Goal: Find contact information: Find contact information

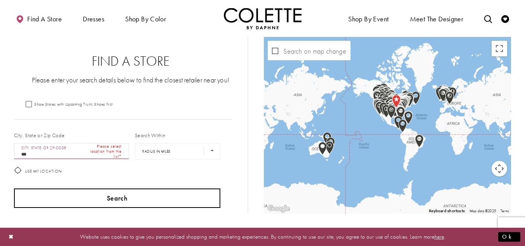
click at [120, 201] on button "Search" at bounding box center [117, 197] width 207 height 19
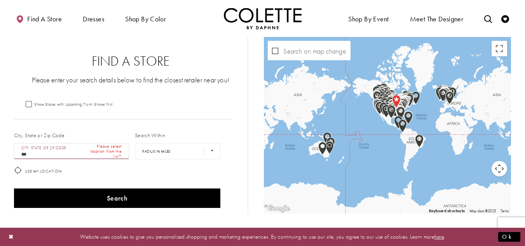
click at [63, 151] on input "***" at bounding box center [71, 151] width 115 height 16
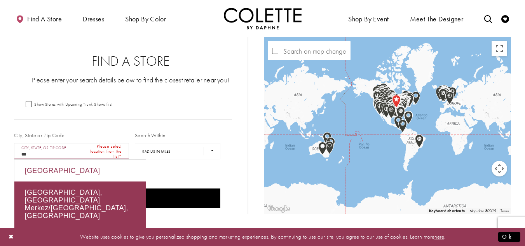
click at [56, 167] on div "USA" at bounding box center [79, 171] width 131 height 22
type input "***"
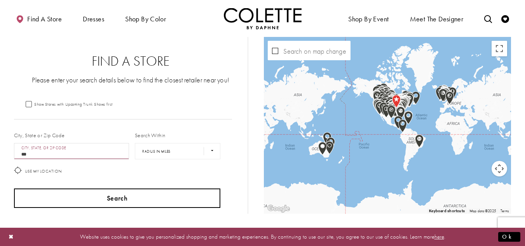
click at [124, 197] on button "Search" at bounding box center [117, 197] width 207 height 19
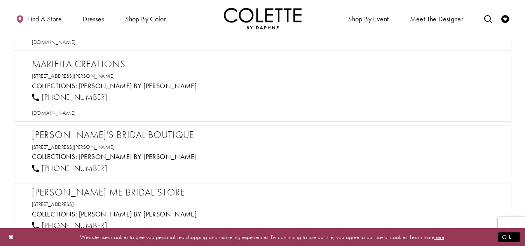
scroll to position [9009, 0]
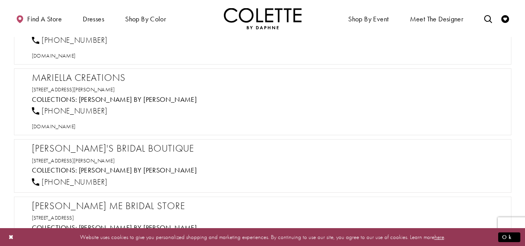
click at [115, 79] on h2 "Mariella Creations" at bounding box center [266, 78] width 469 height 12
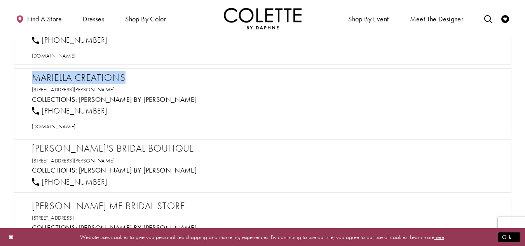
click at [115, 79] on h2 "Mariella Creations" at bounding box center [266, 78] width 469 height 12
copy div "Mariella Creations"
drag, startPoint x: 107, startPoint y: 109, endPoint x: 38, endPoint y: 112, distance: 68.8
click at [38, 112] on div "1 (860) 529-8558" at bounding box center [266, 111] width 475 height 17
copy link "1 (860) 529-8558"
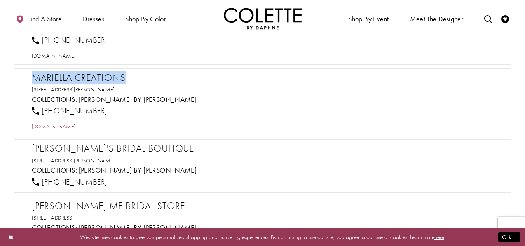
click at [65, 127] on span "mariellacreations.com" at bounding box center [54, 126] width 44 height 7
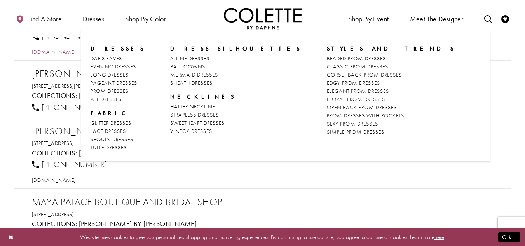
scroll to position [9086, 0]
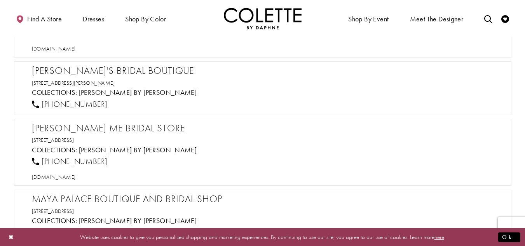
click at [79, 74] on h2 "Marlene's Bridal Boutique" at bounding box center [266, 71] width 469 height 12
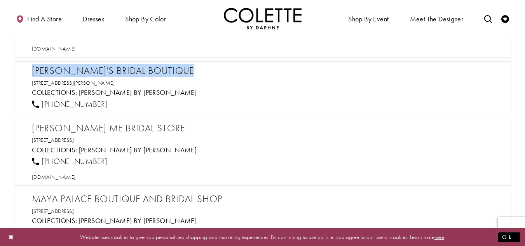
click at [79, 74] on h2 "Marlene's Bridal Boutique" at bounding box center [266, 71] width 469 height 12
copy div "Marlene's Bridal Boutique"
drag, startPoint x: 155, startPoint y: 85, endPoint x: 25, endPoint y: 68, distance: 130.9
click at [20, 66] on div "Marlene's Bridal Boutique 1131 Elizabeth Ave, Elizabeth, NJ 07201, USA Collecti…" at bounding box center [262, 88] width 497 height 54
copy div "Marlene's Bridal Boutique 1131 Elizabeth Ave, Elizabeth, NJ 07201, USA"
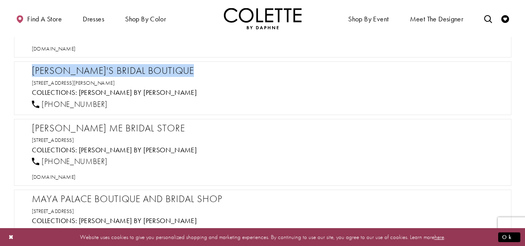
scroll to position [9164, 0]
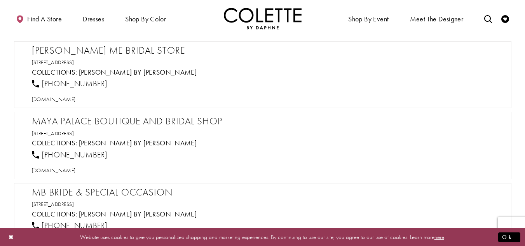
click at [125, 51] on h2 "Mary Me Bridal Store" at bounding box center [266, 51] width 469 height 12
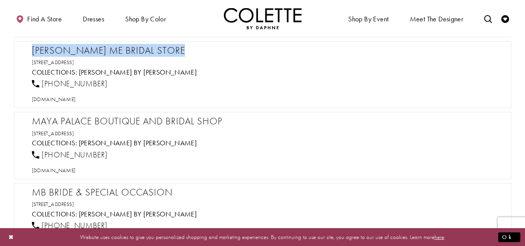
click at [125, 51] on h2 "Mary Me Bridal Store" at bounding box center [266, 51] width 469 height 12
copy div "Mary Me Bridal Store"
drag, startPoint x: 122, startPoint y: 83, endPoint x: 40, endPoint y: 83, distance: 82.0
click at [40, 83] on div "1 (701) 837-6279" at bounding box center [266, 83] width 475 height 17
copy span "1 (701) 837-6279"
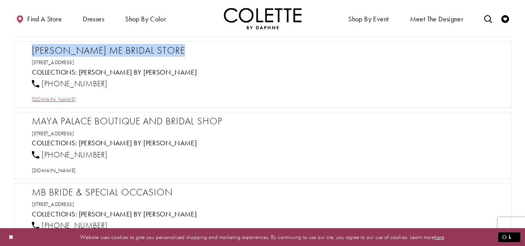
click at [70, 100] on span "marymebridalstore.net" at bounding box center [54, 99] width 44 height 7
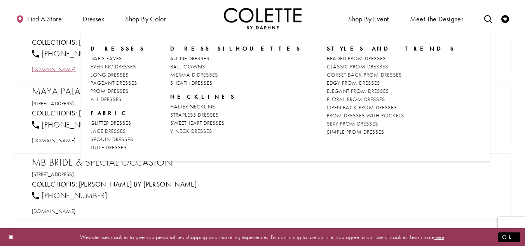
scroll to position [9203, 0]
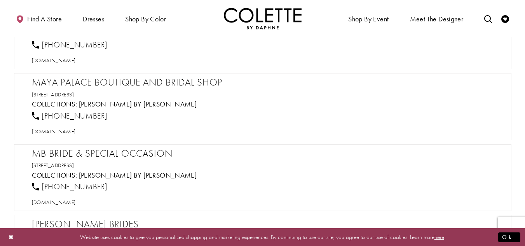
click at [108, 84] on h2 "Maya Palace Boutique and Bridal Shop" at bounding box center [266, 83] width 469 height 12
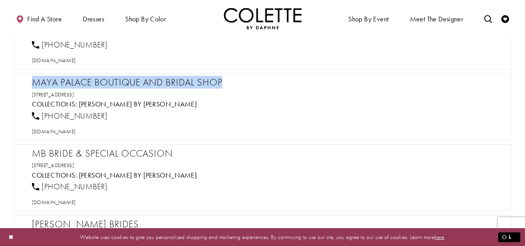
click at [108, 84] on h2 "Maya Palace Boutique and Bridal Shop" at bounding box center [266, 83] width 469 height 12
copy div "Maya Palace Boutique and Bridal Shop"
drag, startPoint x: 105, startPoint y: 113, endPoint x: 41, endPoint y: 114, distance: 63.3
click at [41, 114] on div "1 (520) 748-0817" at bounding box center [266, 115] width 475 height 17
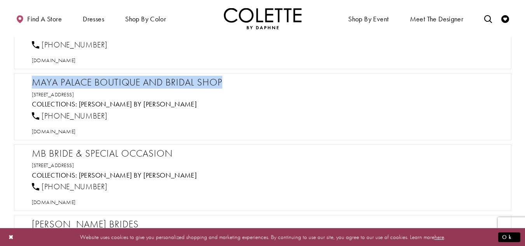
copy span "1 (520) 748-0817"
click at [65, 130] on span "mayapalace.com" at bounding box center [54, 131] width 44 height 7
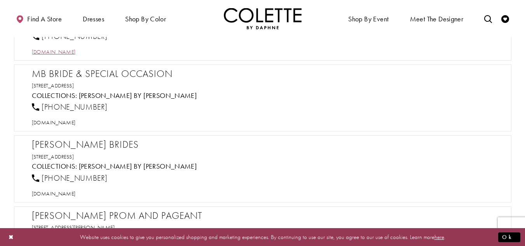
scroll to position [9281, 0]
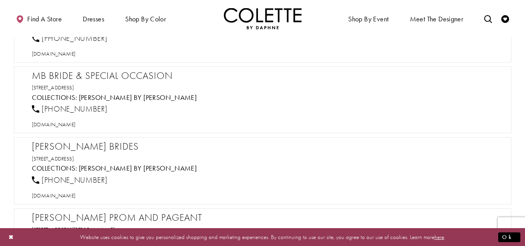
click at [102, 75] on h2 "MB Bride & Special Occasion" at bounding box center [266, 76] width 469 height 12
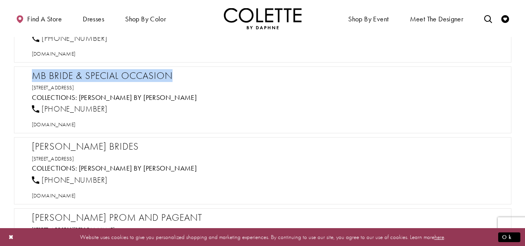
click at [102, 75] on h2 "MB Bride & Special Occasion" at bounding box center [266, 76] width 469 height 12
copy div "MB Bride & Special Occasion"
drag, startPoint x: 103, startPoint y: 108, endPoint x: 43, endPoint y: 111, distance: 60.3
click at [43, 111] on div "1 (724) 836-6626" at bounding box center [266, 109] width 475 height 17
click at [57, 124] on span "mbbride.com" at bounding box center [54, 124] width 44 height 7
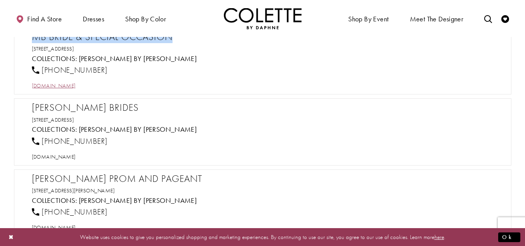
scroll to position [9358, 0]
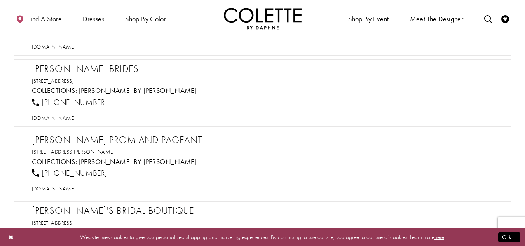
click at [73, 66] on h2 "Melissa Ashley Brides" at bounding box center [266, 69] width 469 height 12
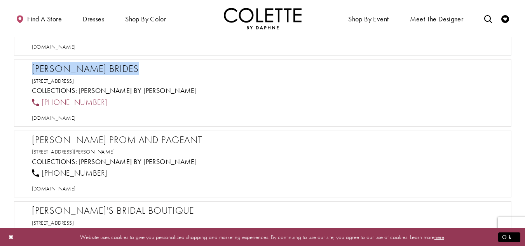
drag, startPoint x: 108, startPoint y: 103, endPoint x: 38, endPoint y: 102, distance: 70.3
click at [38, 102] on div "1 (401) 596-1499" at bounding box center [266, 102] width 475 height 17
click at [74, 117] on span "melissaashleybrides.com" at bounding box center [54, 117] width 44 height 7
drag, startPoint x: 138, startPoint y: 79, endPoint x: 26, endPoint y: 65, distance: 113.2
click at [26, 65] on div "Melissa Ashley Brides 32 High St, Westerly, RI 02891, USA Collections: Colette …" at bounding box center [262, 92] width 497 height 67
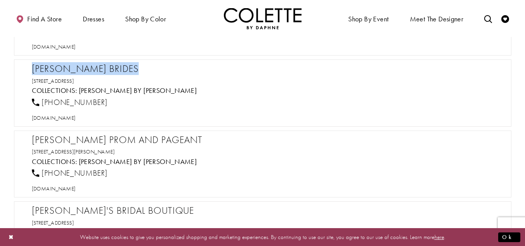
click at [59, 64] on h2 "Melissa Ashley Brides" at bounding box center [266, 69] width 469 height 12
drag, startPoint x: 59, startPoint y: 64, endPoint x: 56, endPoint y: 77, distance: 13.9
click at [59, 64] on h2 "Melissa Ashley Brides" at bounding box center [266, 69] width 469 height 12
drag, startPoint x: 107, startPoint y: 103, endPoint x: 42, endPoint y: 103, distance: 64.9
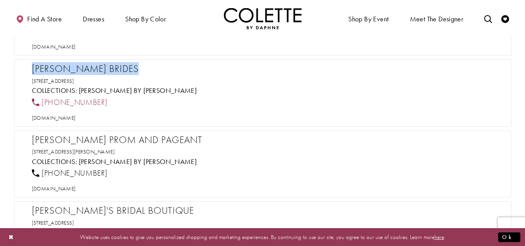
click at [42, 103] on div "1 (401) 596-1499" at bounding box center [266, 102] width 475 height 17
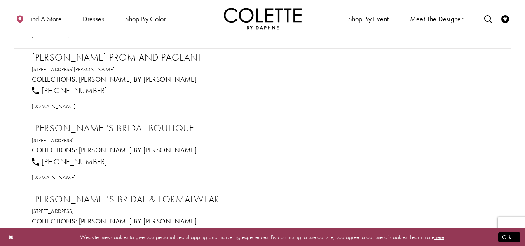
scroll to position [9436, 0]
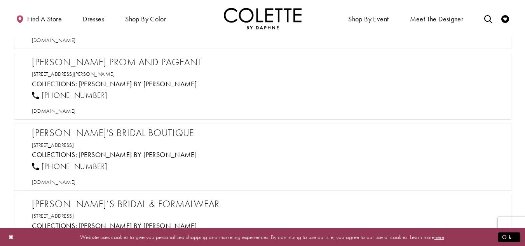
click at [112, 60] on h2 "Middleton's Prom and Pageant" at bounding box center [266, 62] width 469 height 12
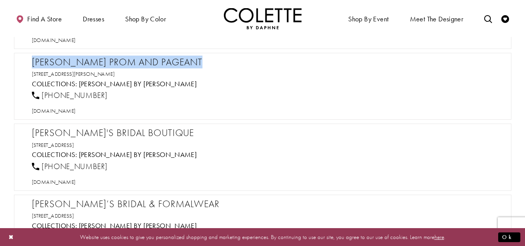
click at [112, 60] on h2 "Middleton's Prom and Pageant" at bounding box center [266, 62] width 469 height 12
click at [76, 111] on span "middletonspromandpageant.com" at bounding box center [54, 110] width 44 height 7
drag, startPoint x: 79, startPoint y: 98, endPoint x: 40, endPoint y: 99, distance: 38.5
click at [40, 99] on div "1 (850) 994-1355" at bounding box center [266, 95] width 475 height 17
drag, startPoint x: 155, startPoint y: 73, endPoint x: 23, endPoint y: 62, distance: 132.2
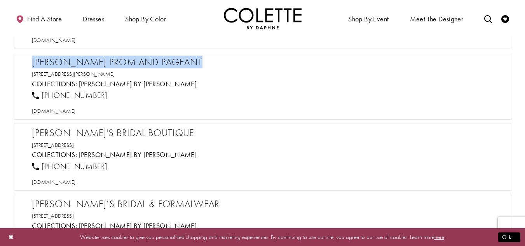
click at [23, 62] on div "Middleton's Prom and Pageant 4847 W Spencer Field Rd, Pace, FL 32571, USA Colle…" at bounding box center [262, 86] width 497 height 67
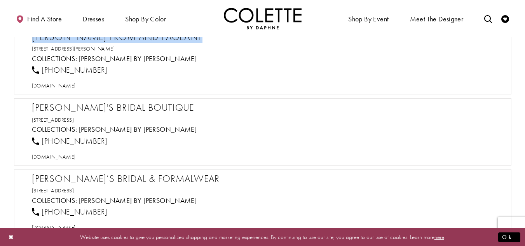
scroll to position [9475, 0]
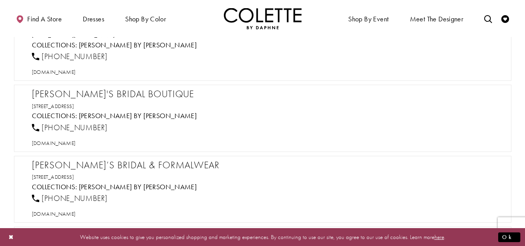
click at [65, 96] on h2 "Mimi's Bridal Boutique" at bounding box center [266, 94] width 469 height 12
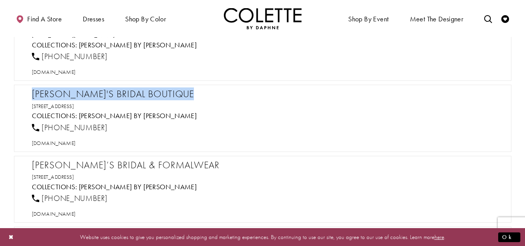
click at [65, 96] on h2 "Mimi's Bridal Boutique" at bounding box center [266, 94] width 469 height 12
drag, startPoint x: 109, startPoint y: 124, endPoint x: 42, endPoint y: 122, distance: 67.2
click at [42, 122] on div "1 (406) 257-4684" at bounding box center [266, 127] width 475 height 17
click at [72, 141] on span "mimisbridalmontana.com" at bounding box center [54, 143] width 44 height 7
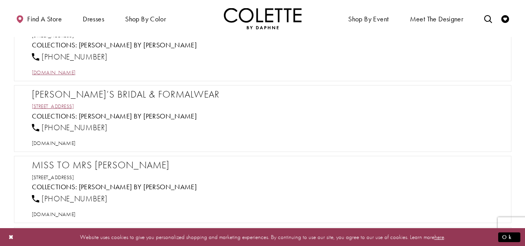
scroll to position [9591, 0]
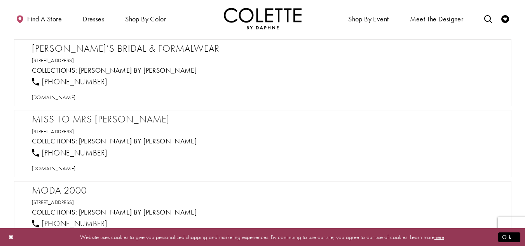
click at [128, 45] on h2 "Mimi’s Bridal & Formalwear" at bounding box center [266, 49] width 469 height 12
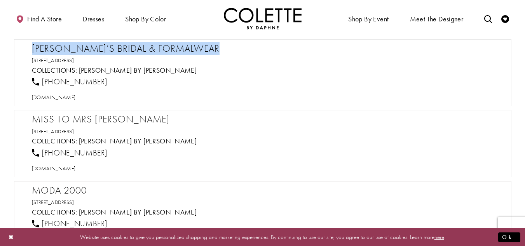
click at [128, 45] on h2 "Mimi’s Bridal & Formalwear" at bounding box center [266, 49] width 469 height 12
drag, startPoint x: 119, startPoint y: 79, endPoint x: 42, endPoint y: 80, distance: 77.0
click at [42, 80] on div "1 (601) 649-6006" at bounding box center [266, 81] width 475 height 17
click at [62, 96] on span "mimisbridal.com" at bounding box center [54, 97] width 44 height 7
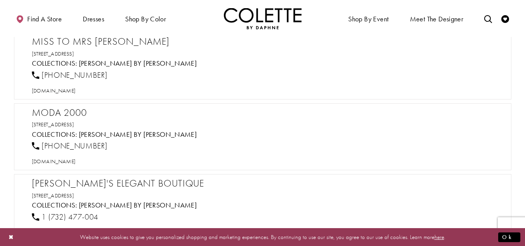
click at [102, 41] on h2 "Miss to Mrs Bridal" at bounding box center [266, 42] width 469 height 12
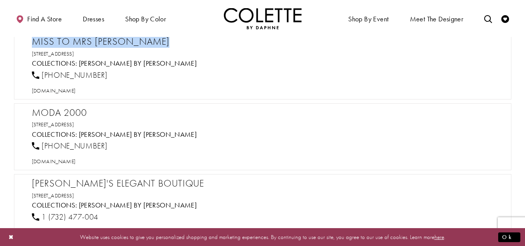
click at [102, 41] on h2 "Miss to Mrs Bridal" at bounding box center [266, 42] width 469 height 12
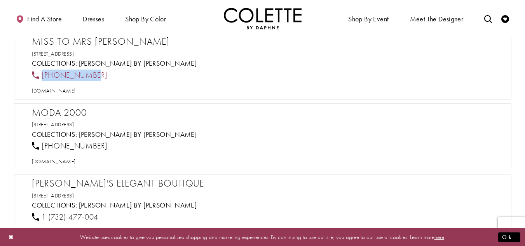
drag, startPoint x: 89, startPoint y: 74, endPoint x: 42, endPoint y: 74, distance: 47.4
click at [42, 74] on div "856-222-0490" at bounding box center [266, 74] width 475 height 17
click at [76, 91] on span "misstomrsbridalboutique.com" at bounding box center [54, 90] width 44 height 7
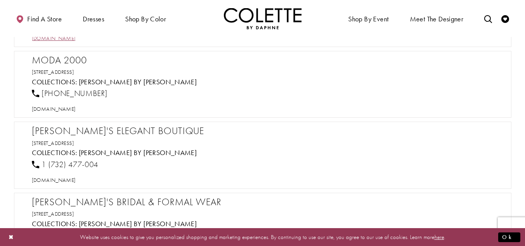
scroll to position [9708, 0]
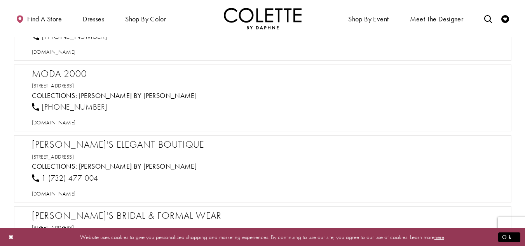
click at [67, 76] on h2 "Moda 2000" at bounding box center [266, 74] width 469 height 12
click at [69, 121] on span "moda-2000.com" at bounding box center [54, 122] width 44 height 7
drag, startPoint x: 100, startPoint y: 107, endPoint x: 40, endPoint y: 110, distance: 59.9
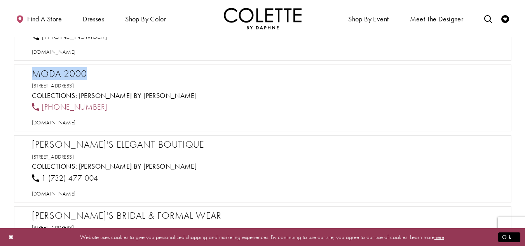
click at [40, 110] on div "1 (714) 774-7537" at bounding box center [266, 107] width 475 height 17
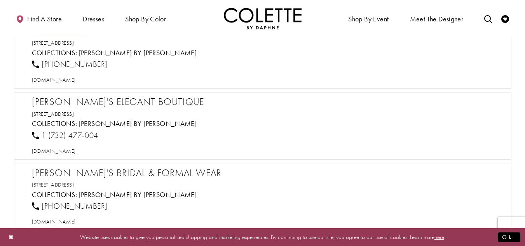
scroll to position [9786, 0]
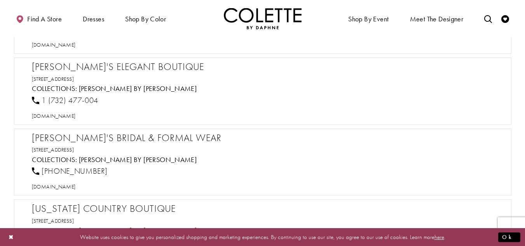
click at [110, 63] on h2 "Mona's Elegant Boutique" at bounding box center [266, 67] width 469 height 12
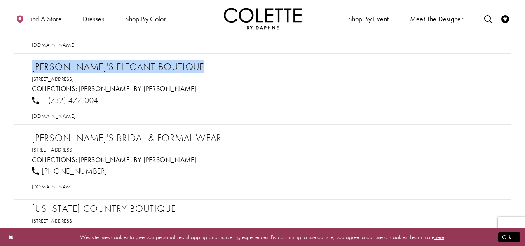
click at [110, 63] on h2 "Mona's Elegant Boutique" at bounding box center [266, 67] width 469 height 12
click at [76, 116] on span "monasboutiqueandtailoring.com" at bounding box center [54, 115] width 44 height 7
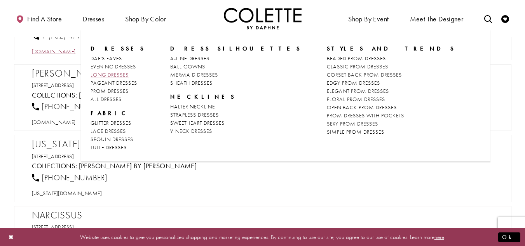
scroll to position [9863, 0]
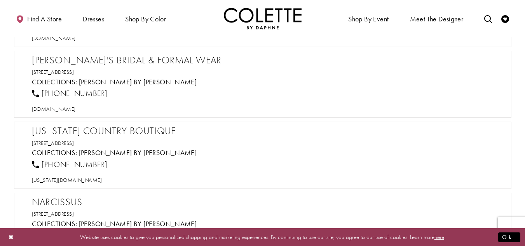
click at [65, 58] on h2 "Monique's Bridal & Formal Wear" at bounding box center [266, 60] width 469 height 12
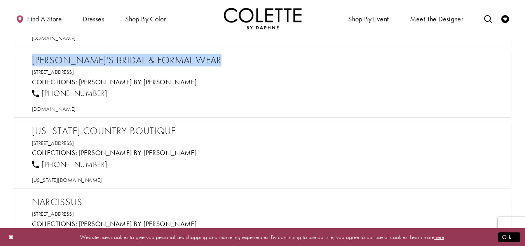
click at [65, 58] on h2 "Monique's Bridal & Formal Wear" at bounding box center [266, 60] width 469 height 12
click at [76, 111] on span "moniquesbridalllc.com" at bounding box center [54, 108] width 44 height 7
drag, startPoint x: 109, startPoint y: 94, endPoint x: 39, endPoint y: 92, distance: 70.0
click at [39, 92] on div "1 (970) 241-6448" at bounding box center [266, 93] width 475 height 17
drag, startPoint x: 167, startPoint y: 70, endPoint x: 24, endPoint y: 59, distance: 143.9
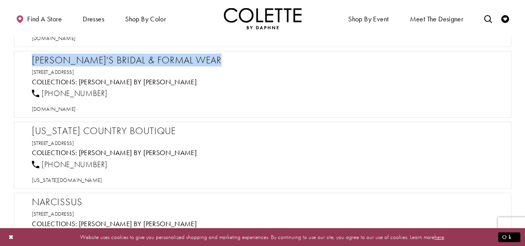
click at [24, 59] on div "Monique's Bridal & Formal Wear 527 Main St, Grand Junction, CO 81501, USA Colle…" at bounding box center [262, 84] width 497 height 67
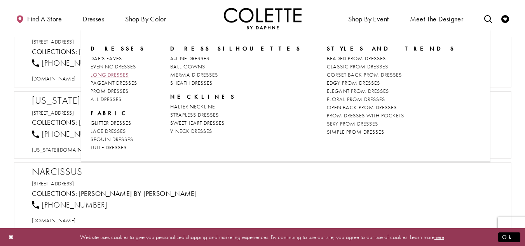
scroll to position [9902, 0]
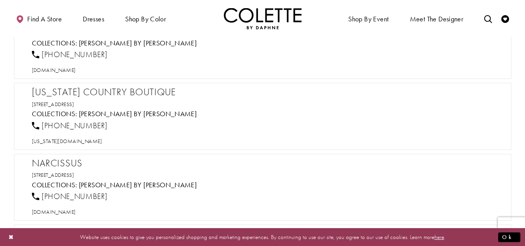
click at [46, 89] on h2 "Montana Country Boutique" at bounding box center [266, 92] width 469 height 12
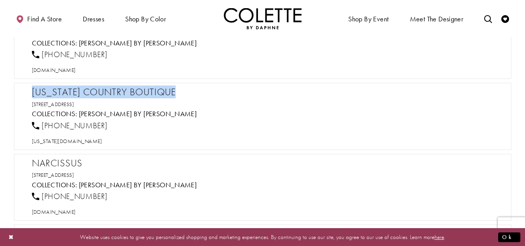
click at [46, 89] on h2 "Montana Country Boutique" at bounding box center [266, 92] width 469 height 12
drag, startPoint x: 112, startPoint y: 126, endPoint x: 41, endPoint y: 127, distance: 71.1
click at [42, 126] on div "1 (406) 945-4266" at bounding box center [266, 125] width 475 height 17
click at [102, 142] on span "montana-country-boutique.myshopify.com" at bounding box center [67, 141] width 70 height 7
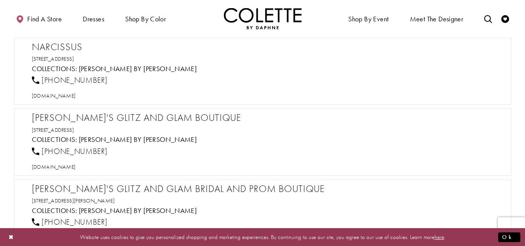
scroll to position [10019, 0]
click at [72, 45] on h2 "Narcissus" at bounding box center [266, 47] width 469 height 12
drag, startPoint x: 72, startPoint y: 45, endPoint x: 68, endPoint y: 47, distance: 4.7
click at [72, 44] on h2 "Narcissus" at bounding box center [266, 47] width 469 height 12
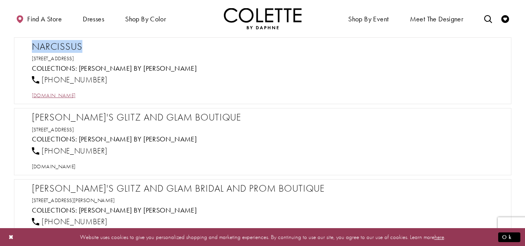
click at [76, 97] on span "narcissusstyle.com" at bounding box center [54, 95] width 44 height 7
drag, startPoint x: 110, startPoint y: 78, endPoint x: 40, endPoint y: 78, distance: 69.6
click at [40, 78] on div "1 (850) 668-4807" at bounding box center [266, 80] width 475 height 17
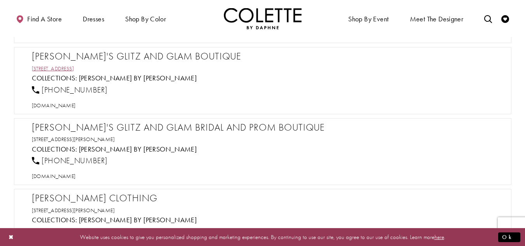
scroll to position [10097, 0]
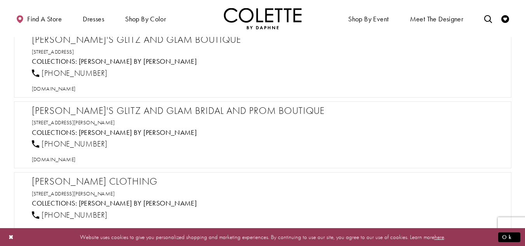
click at [110, 42] on h2 "Nikki's Glitz and Glam Boutique" at bounding box center [266, 40] width 469 height 12
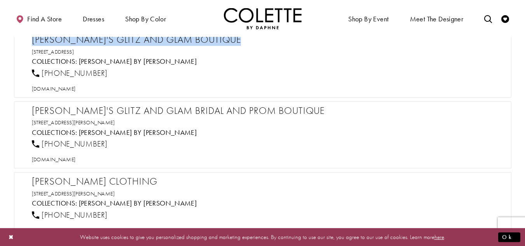
click at [110, 42] on h2 "Nikki's Glitz and Glam Boutique" at bounding box center [266, 40] width 469 height 12
click at [76, 91] on span "nikkisglitzandglamboutique.com" at bounding box center [54, 88] width 44 height 7
drag, startPoint x: 116, startPoint y: 71, endPoint x: 39, endPoint y: 75, distance: 77.4
click at [39, 75] on div "1 (727) 785-3399" at bounding box center [266, 73] width 475 height 17
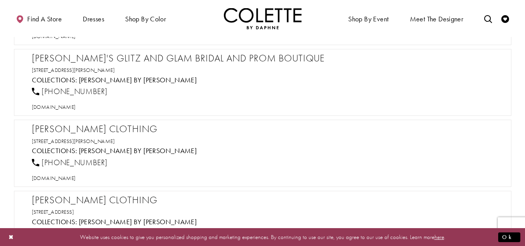
scroll to position [10136, 0]
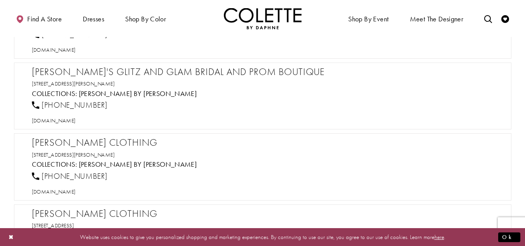
click at [106, 70] on h2 "Nikki's Glitz and Glam Bridal and Prom Boutique" at bounding box center [266, 72] width 469 height 12
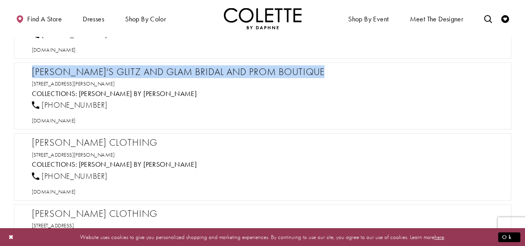
click at [106, 70] on h2 "Nikki's Glitz and Glam Bridal and Prom Boutique" at bounding box center [266, 72] width 469 height 12
drag, startPoint x: 84, startPoint y: 102, endPoint x: 43, endPoint y: 102, distance: 41.2
click at [43, 102] on div "1 (813) 999-2171" at bounding box center [266, 105] width 475 height 17
click at [76, 122] on span "nikkisglitzandglamboutique.com" at bounding box center [54, 120] width 44 height 7
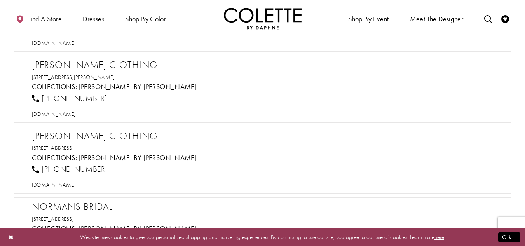
click at [65, 61] on h2 "Nixon's Clothing" at bounding box center [266, 65] width 469 height 12
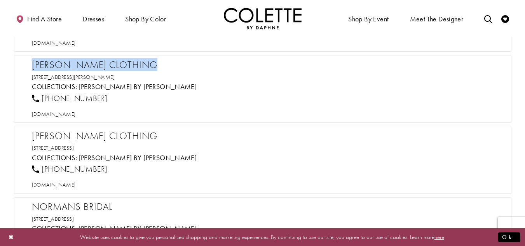
click at [65, 61] on h2 "Nixon's Clothing" at bounding box center [266, 65] width 469 height 12
click at [76, 112] on span "nixonsclothing.com" at bounding box center [54, 113] width 44 height 7
drag, startPoint x: 108, startPoint y: 95, endPoint x: 42, endPoint y: 96, distance: 66.5
click at [42, 96] on div "1 (850) 623-8624" at bounding box center [266, 98] width 475 height 17
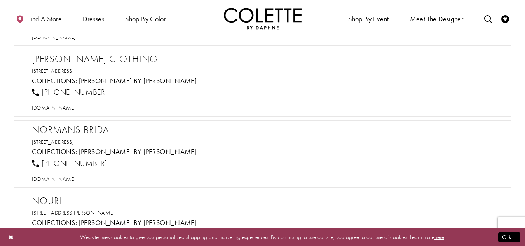
scroll to position [10291, 0]
click at [95, 56] on h2 "Noell Clothing" at bounding box center [266, 58] width 469 height 12
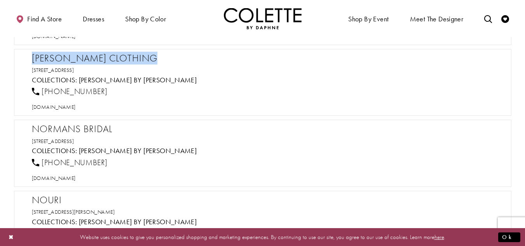
click at [95, 56] on h2 "Noell Clothing" at bounding box center [266, 58] width 469 height 12
click at [65, 109] on span "noellstore.com" at bounding box center [54, 106] width 44 height 7
drag, startPoint x: 113, startPoint y: 90, endPoint x: 38, endPoint y: 90, distance: 74.6
click at [38, 90] on div "1 (213) 747-6722" at bounding box center [266, 91] width 475 height 17
click at [73, 108] on span "noellstore.com" at bounding box center [54, 106] width 44 height 7
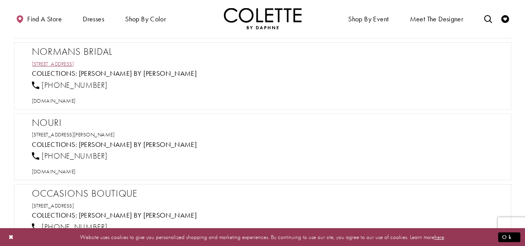
scroll to position [10369, 0]
click at [81, 52] on h2 "Normans Bridal" at bounding box center [266, 51] width 469 height 12
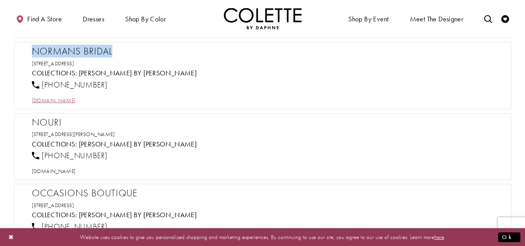
click at [72, 98] on span "normansbridal.com" at bounding box center [54, 100] width 44 height 7
drag, startPoint x: 108, startPoint y: 85, endPoint x: 43, endPoint y: 85, distance: 65.7
click at [43, 85] on div "1 (417) 866-9800" at bounding box center [266, 84] width 475 height 17
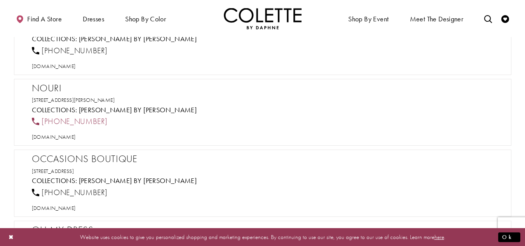
scroll to position [10446, 0]
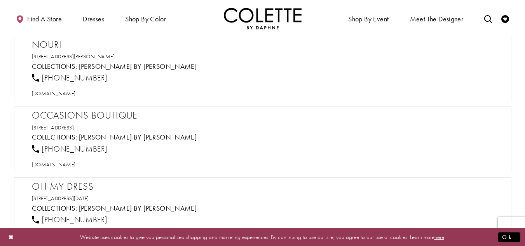
click at [52, 43] on h2 "Nouri" at bounding box center [266, 45] width 469 height 12
click at [76, 94] on span "nouriformals.com" at bounding box center [54, 93] width 44 height 7
drag, startPoint x: 110, startPoint y: 75, endPoint x: 40, endPoint y: 79, distance: 70.4
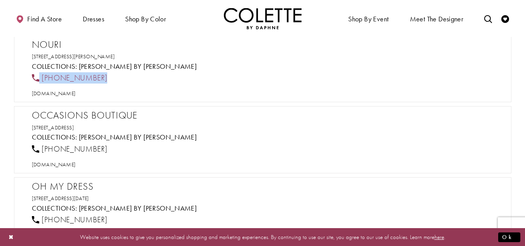
click at [40, 79] on div "(501) 221-1077" at bounding box center [266, 78] width 475 height 17
drag, startPoint x: 152, startPoint y: 52, endPoint x: 29, endPoint y: 42, distance: 122.9
click at [30, 40] on div "Nouri 2612 S. Shackleford Rd, Ste E, Little Rock, AR 72205, USA Collections: Co…" at bounding box center [262, 68] width 497 height 67
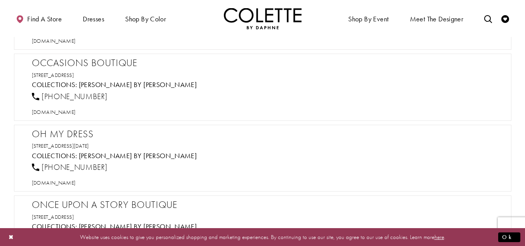
scroll to position [10485, 0]
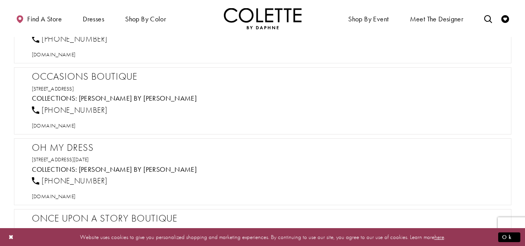
click at [87, 74] on h2 "Occasions Boutique" at bounding box center [266, 77] width 469 height 12
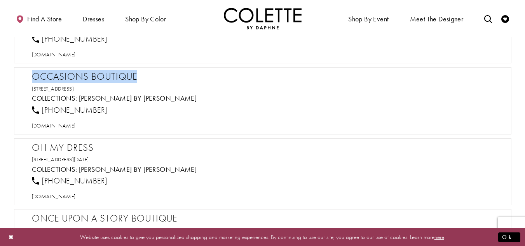
click at [87, 74] on h2 "Occasions Boutique" at bounding box center [266, 77] width 469 height 12
click at [12, 234] on button "Close Dialog" at bounding box center [11, 237] width 13 height 14
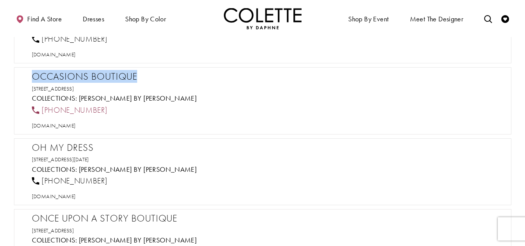
drag, startPoint x: 80, startPoint y: 110, endPoint x: 40, endPoint y: 113, distance: 39.7
click at [40, 113] on div "1 (610) 296-0442" at bounding box center [266, 109] width 475 height 17
click at [74, 124] on span "occasions-boutique.com" at bounding box center [54, 125] width 44 height 7
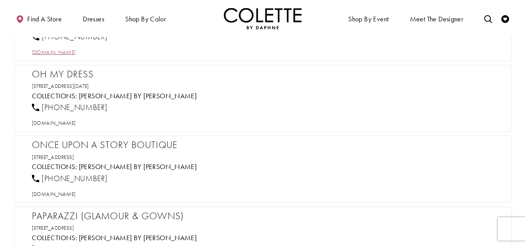
scroll to position [10563, 0]
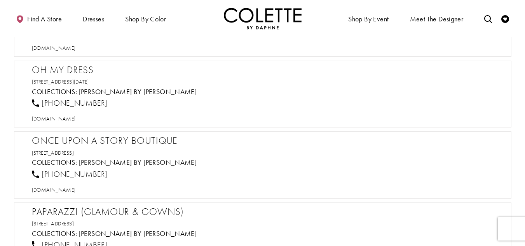
click at [73, 72] on h2 "Oh MY Dress" at bounding box center [266, 70] width 469 height 12
click at [69, 121] on span "ohmy-dress.com" at bounding box center [54, 118] width 44 height 7
drag, startPoint x: 112, startPoint y: 104, endPoint x: 38, endPoint y: 102, distance: 73.5
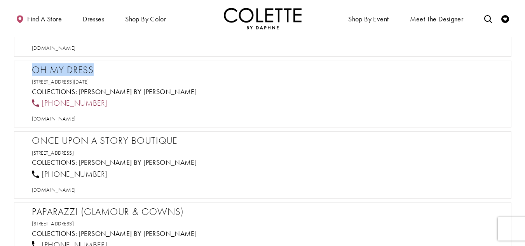
click at [38, 102] on div "1 (361) 414-9063" at bounding box center [266, 103] width 475 height 17
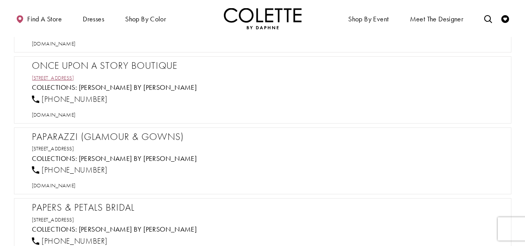
scroll to position [10641, 0]
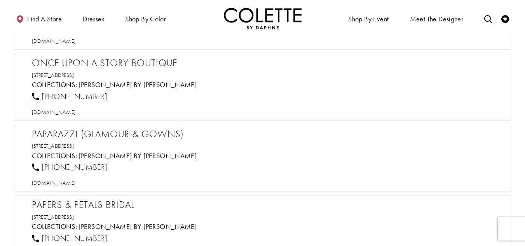
click at [89, 62] on h2 "Once Upon A Story Boutique" at bounding box center [266, 63] width 469 height 12
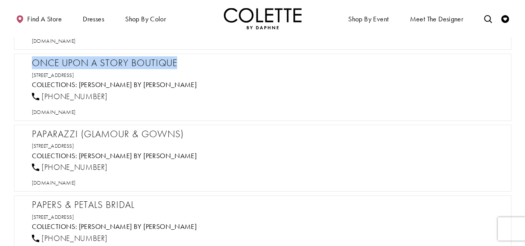
click at [89, 62] on h2 "Once Upon A Story Boutique" at bounding box center [266, 63] width 469 height 12
click at [76, 112] on span "onceuponastory.boutique" at bounding box center [54, 111] width 44 height 7
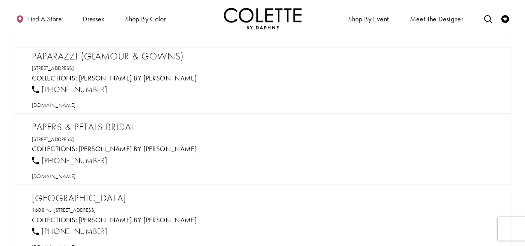
click at [109, 51] on h2 "Paparazzi (Glamour & Gowns)" at bounding box center [266, 57] width 469 height 12
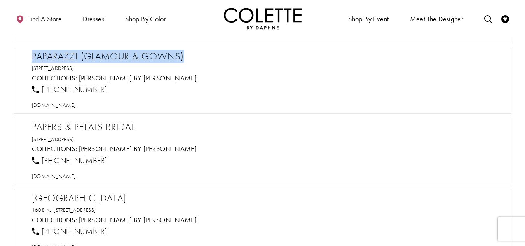
click at [109, 51] on h2 "Paparazzi (Glamour & Gowns)" at bounding box center [266, 57] width 469 height 12
click at [76, 107] on span "paparazziglamour.com" at bounding box center [54, 104] width 44 height 7
drag, startPoint x: 116, startPoint y: 89, endPoint x: 38, endPoint y: 89, distance: 78.1
click at [38, 89] on div "1 (812) 402-2227" at bounding box center [266, 89] width 475 height 17
drag, startPoint x: 155, startPoint y: 72, endPoint x: 27, endPoint y: 59, distance: 128.4
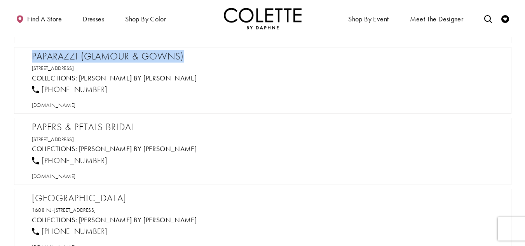
click at [27, 59] on div "Paparazzi (Glamour & Gowns) 2820 Lincoln Ave, Evansville, IN 47714, USA Collect…" at bounding box center [262, 80] width 497 height 67
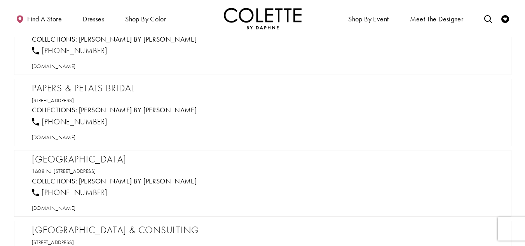
scroll to position [10796, 0]
